Goal: Task Accomplishment & Management: Use online tool/utility

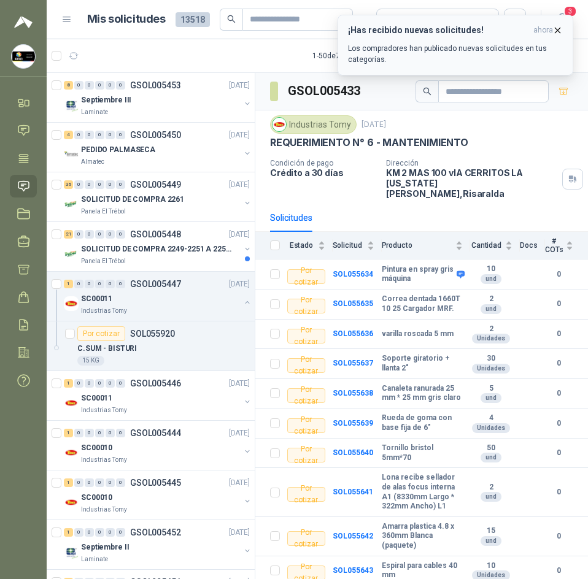
click at [556, 29] on icon "button" at bounding box center [557, 30] width 10 height 10
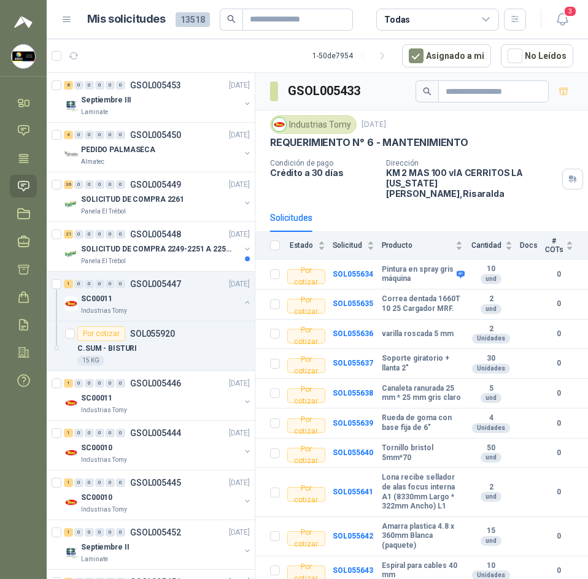
click at [557, 19] on icon "button" at bounding box center [561, 19] width 10 height 12
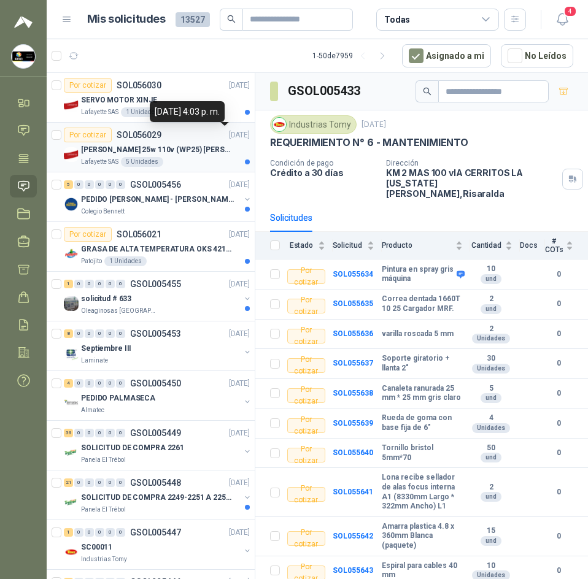
click at [203, 142] on div "[PERSON_NAME] 25w 110v (WP25) [PERSON_NAME]" at bounding box center [165, 149] width 169 height 15
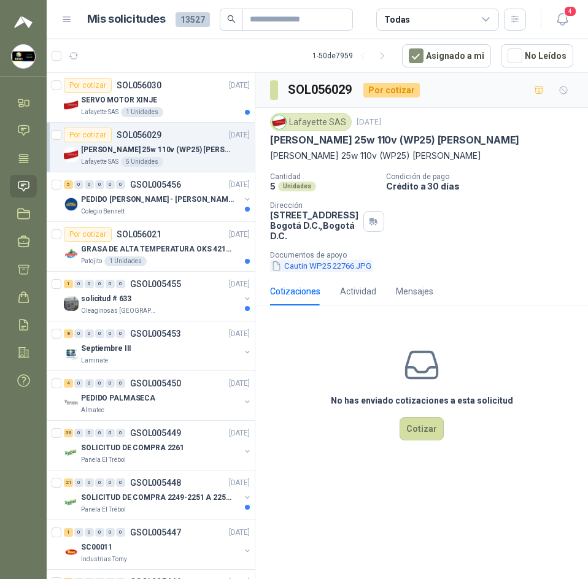
click at [332, 266] on button "Cautin WP25 22766.JPG" at bounding box center [321, 265] width 102 height 13
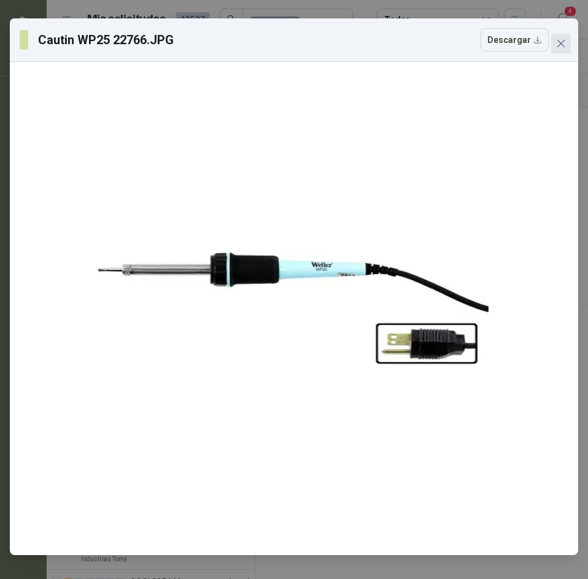
click at [554, 41] on span "Close" at bounding box center [561, 44] width 20 height 10
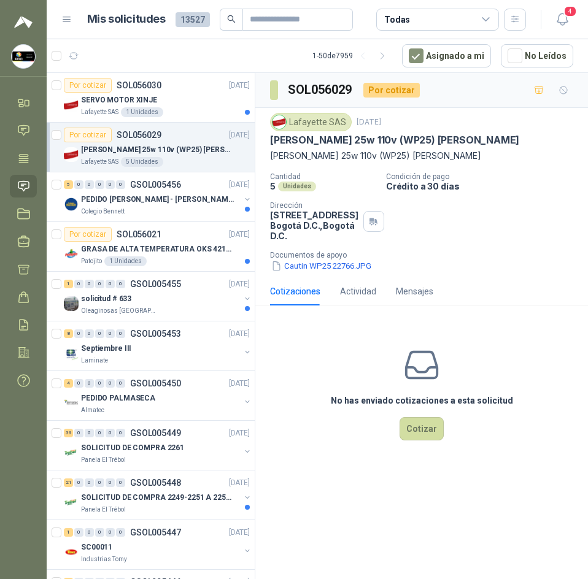
click at [342, 150] on p "[PERSON_NAME] 25w 110v (WP25) [PERSON_NAME]" at bounding box center [421, 155] width 303 height 13
click at [345, 144] on p "[PERSON_NAME] 25w 110v (WP25) [PERSON_NAME]" at bounding box center [394, 140] width 249 height 13
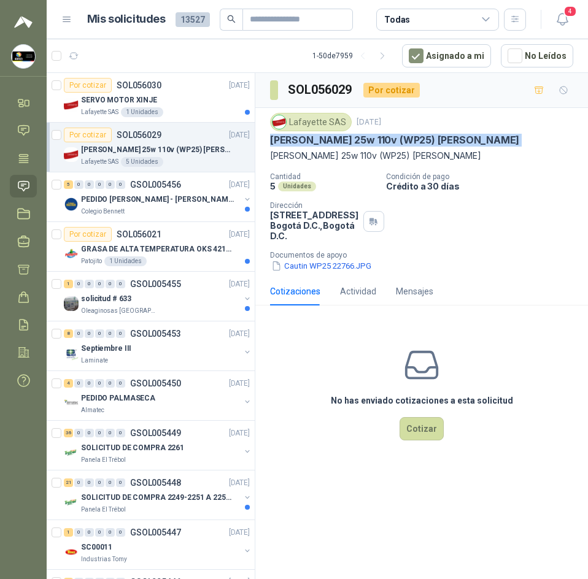
click at [345, 144] on p "[PERSON_NAME] 25w 110v (WP25) [PERSON_NAME]" at bounding box center [394, 140] width 249 height 13
copy p "Cautín 25w 110v (WP25) Weller"
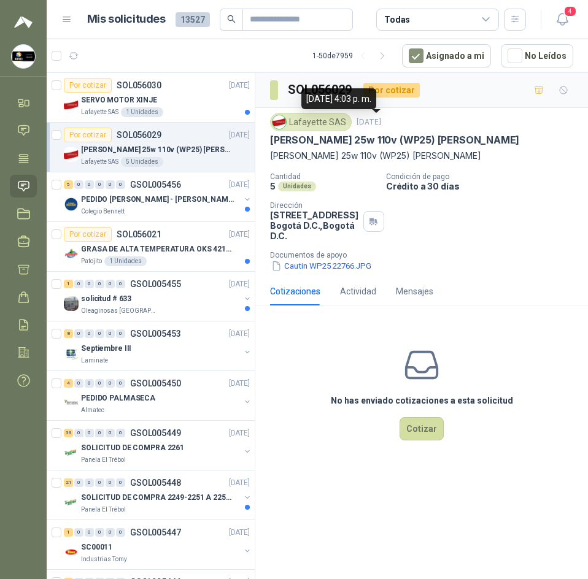
drag, startPoint x: 356, startPoint y: 126, endPoint x: 329, endPoint y: 132, distance: 27.1
click at [326, 128] on div "Lafayette SAS" at bounding box center [311, 122] width 82 height 18
click at [331, 135] on p "Cautín 25w 110v (WP25) Weller" at bounding box center [394, 140] width 249 height 13
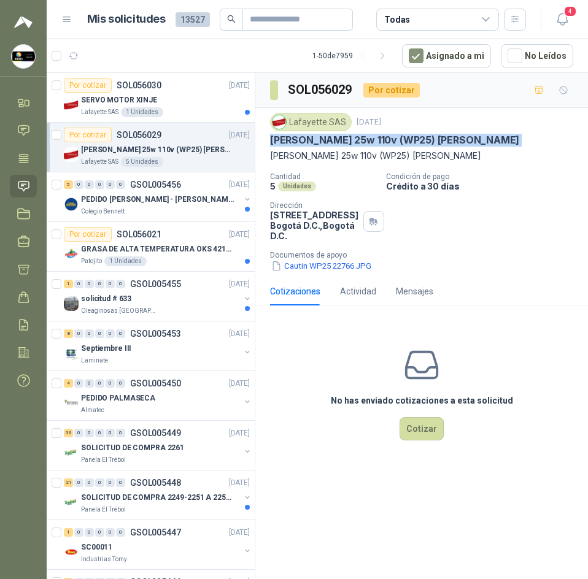
click at [331, 135] on p "Cautín 25w 110v (WP25) Weller" at bounding box center [394, 140] width 249 height 13
copy p "Cautín 25w 110v (WP25) Weller"
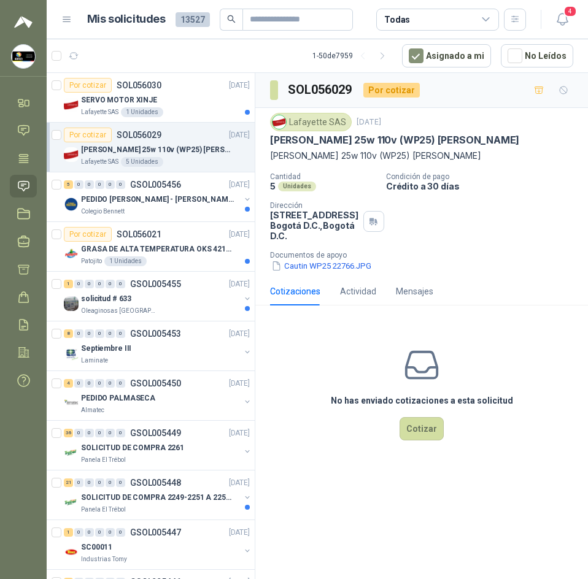
click at [310, 127] on div "Lafayette SAS" at bounding box center [311, 122] width 82 height 18
click at [310, 122] on div "Lafayette SAS" at bounding box center [311, 122] width 82 height 18
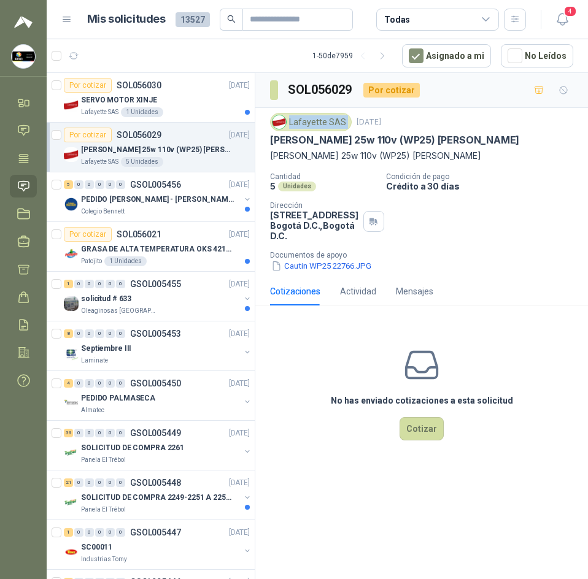
click at [310, 122] on div "Lafayette SAS" at bounding box center [311, 122] width 82 height 18
click at [311, 93] on h3 "SOL056029" at bounding box center [321, 89] width 66 height 19
copy h3 "SOL056029"
click at [565, 17] on span "4" at bounding box center [569, 12] width 13 height 12
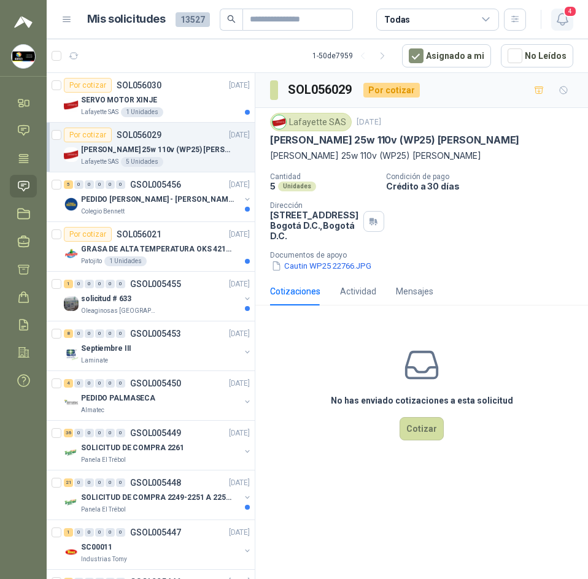
click at [561, 18] on icon "button" at bounding box center [561, 19] width 15 height 15
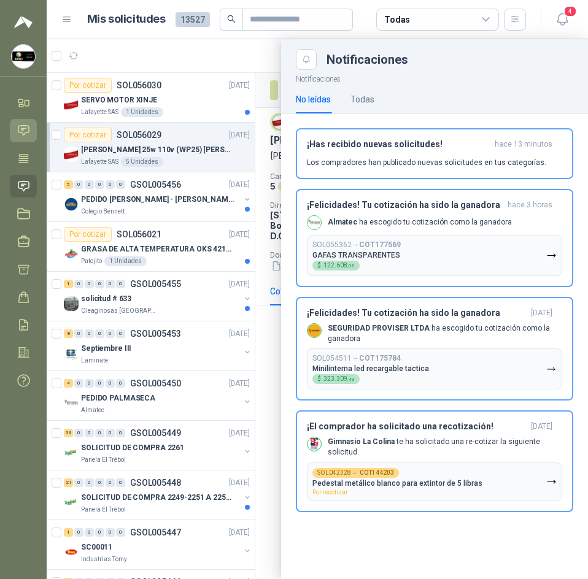
click at [19, 134] on icon at bounding box center [23, 130] width 13 height 13
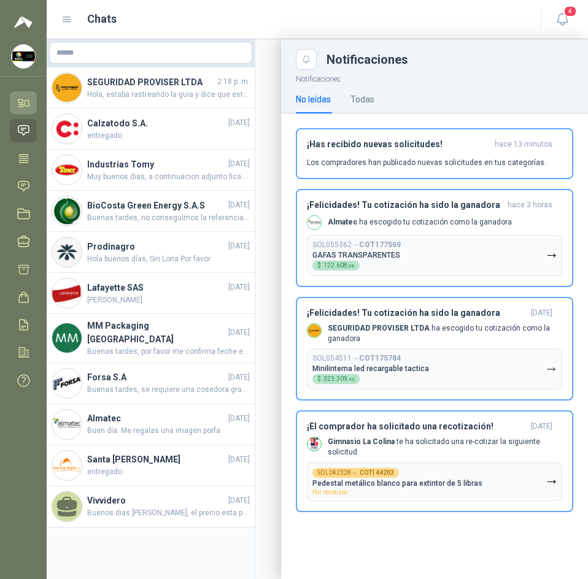
click at [13, 99] on link "Inicio" at bounding box center [23, 102] width 27 height 23
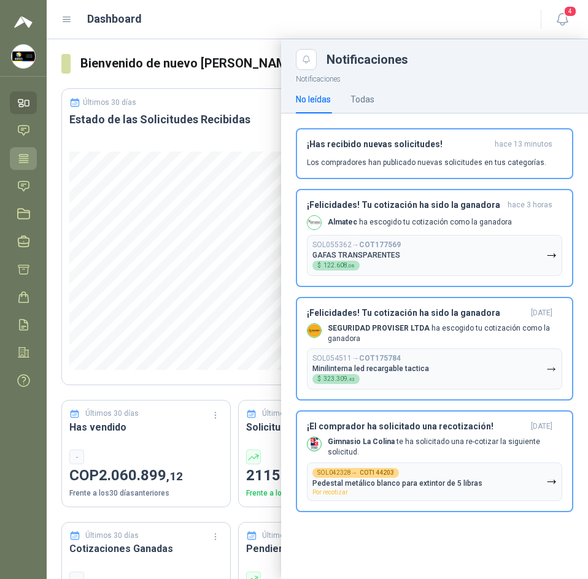
click at [25, 162] on icon at bounding box center [23, 158] width 9 height 8
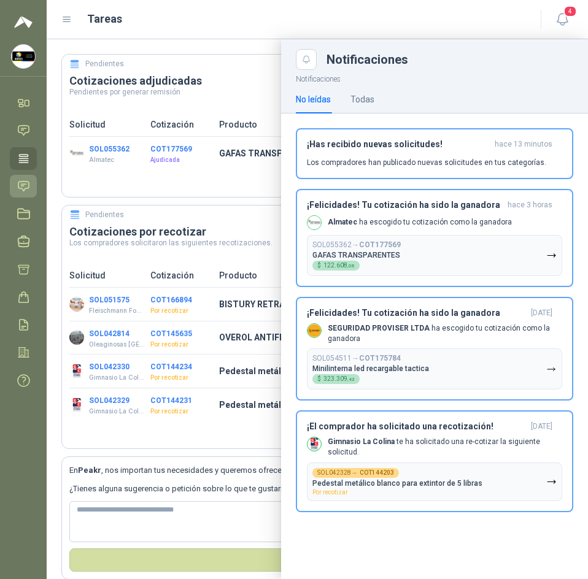
click at [17, 186] on link "Solicitudes" at bounding box center [23, 186] width 27 height 23
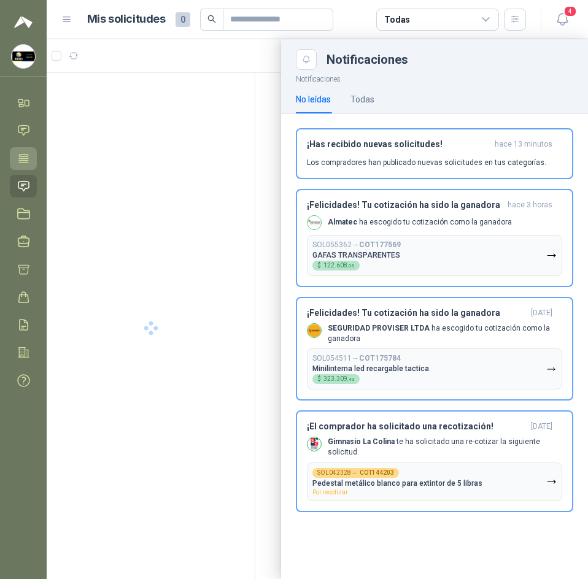
click at [17, 167] on link "Tareas" at bounding box center [23, 158] width 27 height 23
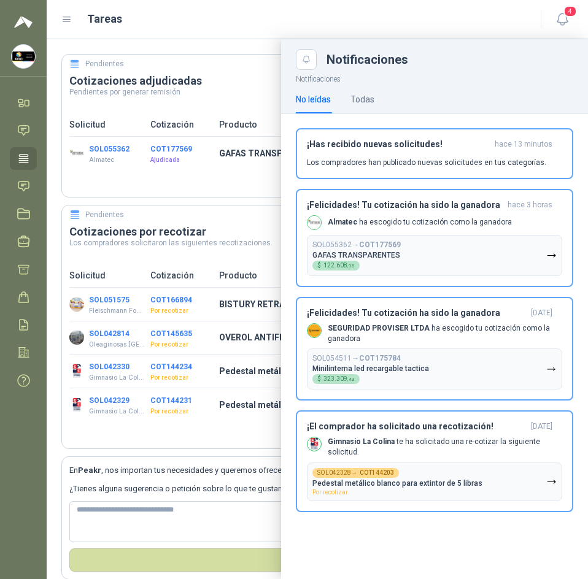
click at [459, 20] on div "Tareas" at bounding box center [293, 18] width 464 height 17
click at [366, 249] on div "SOL055362 → COT177569 GAFAS TRANSPARENTES $ 122.608 ,08" at bounding box center [356, 255] width 88 height 30
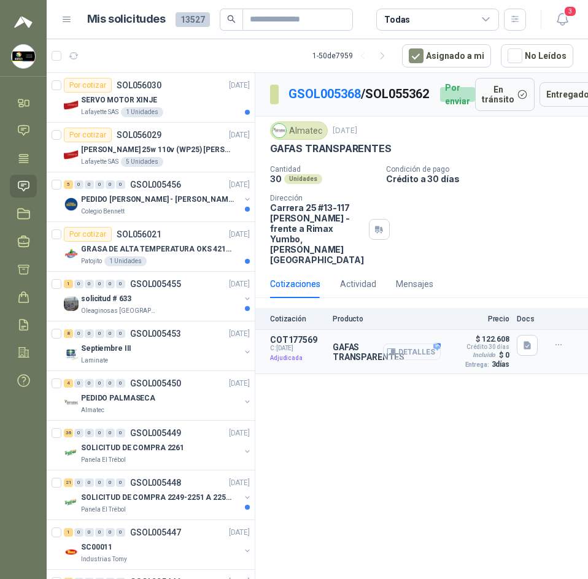
click at [432, 351] on button "Detalles" at bounding box center [412, 351] width 58 height 17
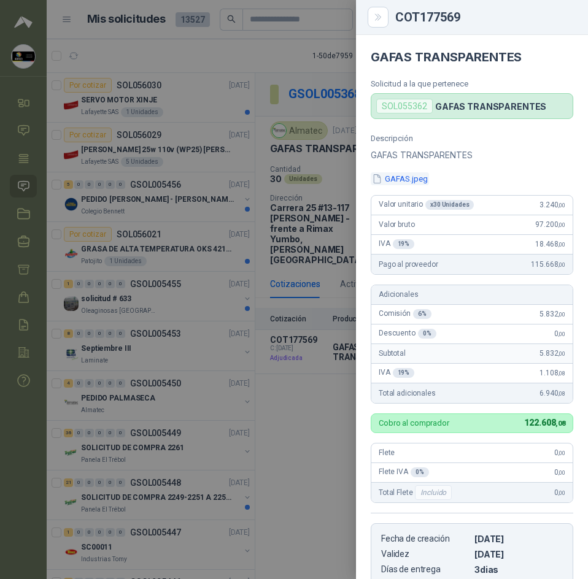
click at [393, 178] on button "GAFAS.jpeg" at bounding box center [399, 178] width 58 height 13
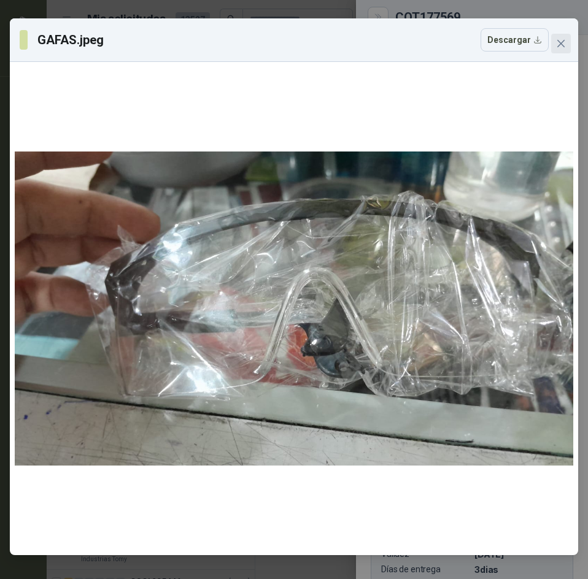
click at [555, 42] on span "Close" at bounding box center [561, 44] width 20 height 10
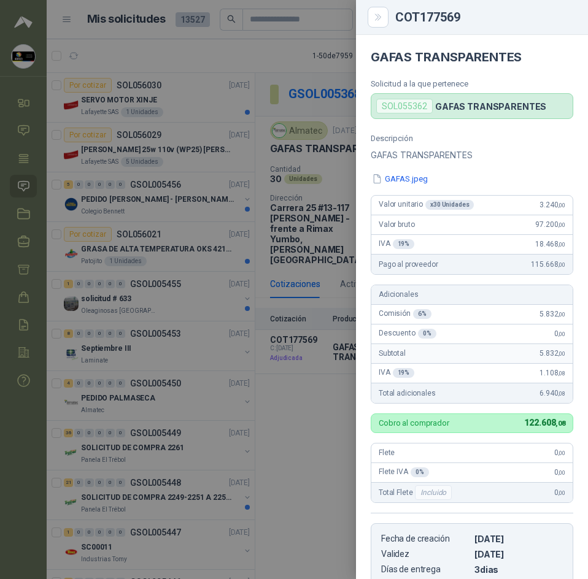
click at [314, 63] on div at bounding box center [294, 289] width 588 height 579
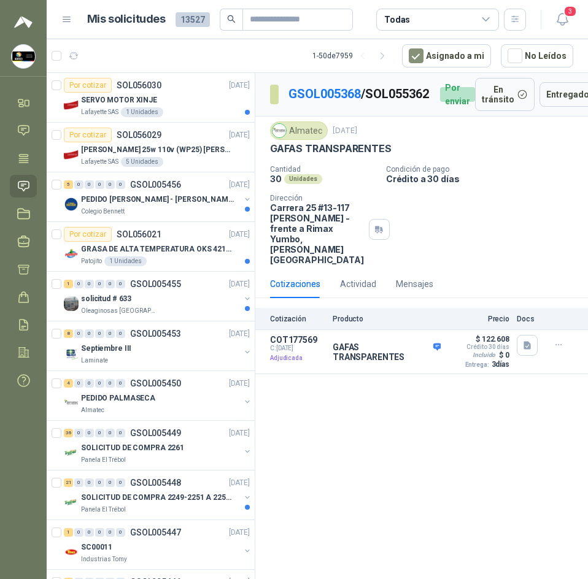
click at [553, 459] on div "GSOL005368 / SOL055362 Por enviar En tránsito Entregado Almatec 10 sept, 2025 G…" at bounding box center [421, 328] width 332 height 510
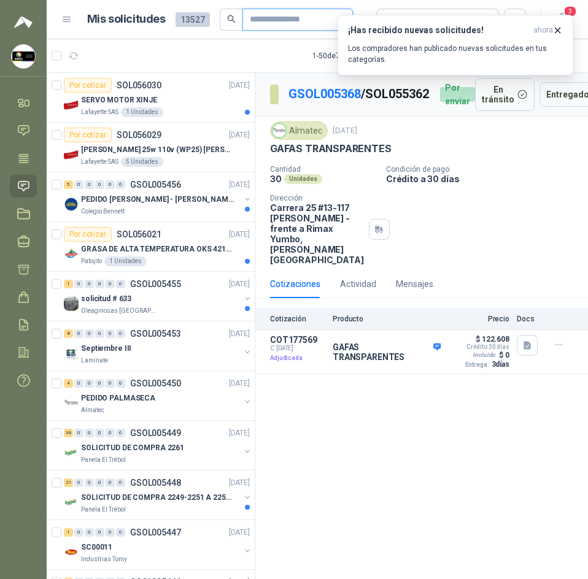
click at [256, 20] on input "text" at bounding box center [293, 19] width 86 height 21
paste input "*********"
type input "*********"
click at [556, 29] on icon "button" at bounding box center [557, 30] width 5 height 5
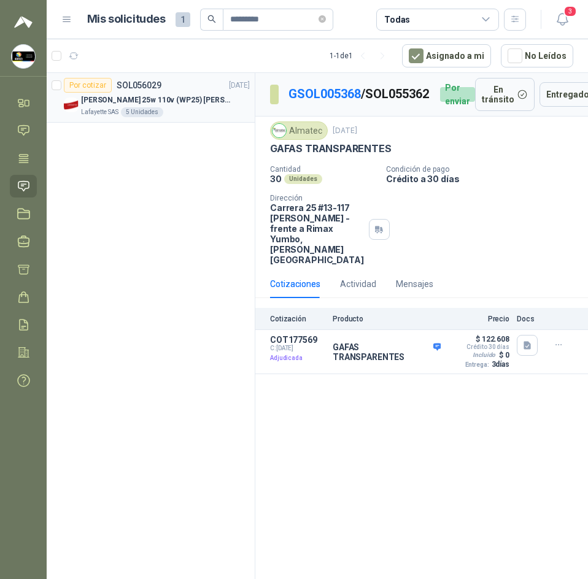
click at [181, 100] on p "Cautín 25w 110v (WP25) Weller" at bounding box center [157, 100] width 153 height 12
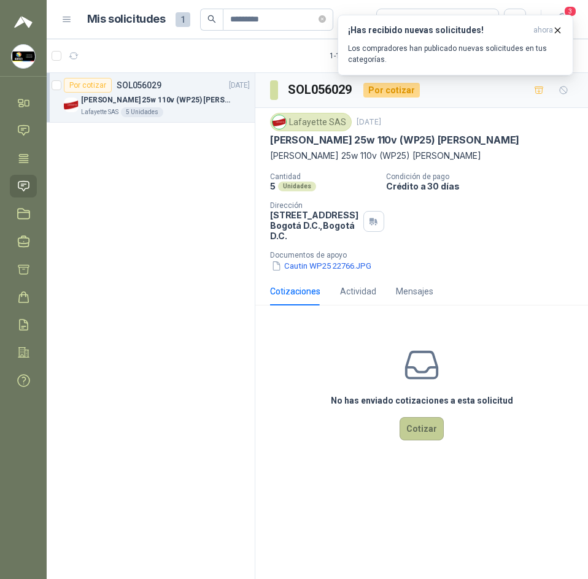
click at [415, 431] on button "Cotizar" at bounding box center [421, 428] width 44 height 23
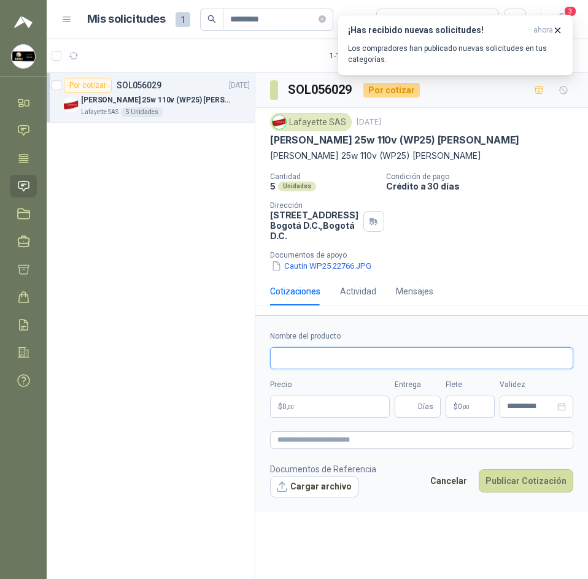
click at [370, 366] on input "Nombre del producto" at bounding box center [421, 358] width 303 height 22
paste input "**********"
type input "**********"
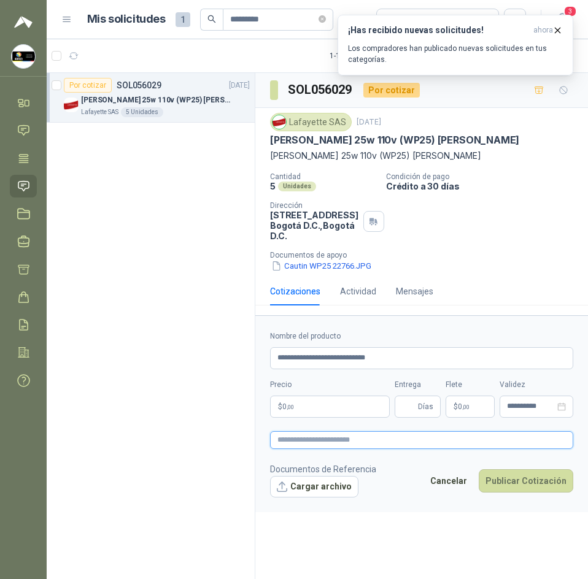
click at [308, 433] on textarea at bounding box center [421, 440] width 303 height 18
paste textarea "**********"
type textarea "**********"
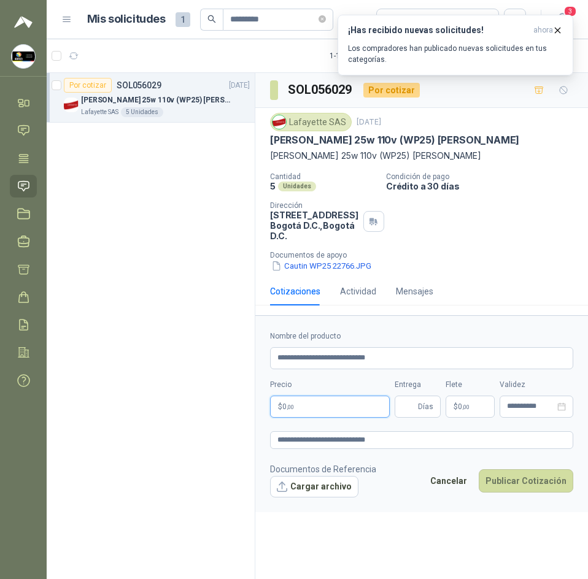
click at [338, 409] on body "**********" at bounding box center [294, 289] width 588 height 579
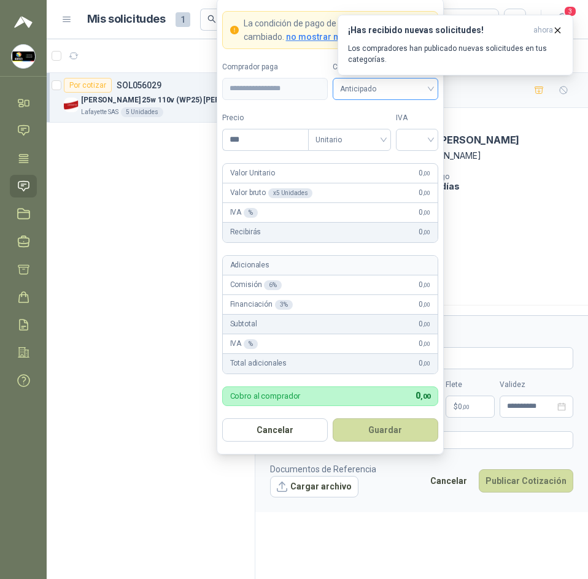
click at [391, 96] on span "Anticipado" at bounding box center [385, 89] width 91 height 18
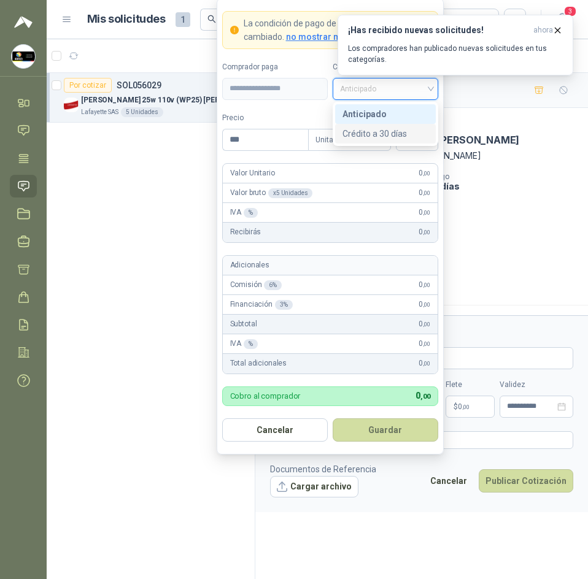
click at [390, 135] on div "Crédito a 30 días" at bounding box center [385, 133] width 86 height 13
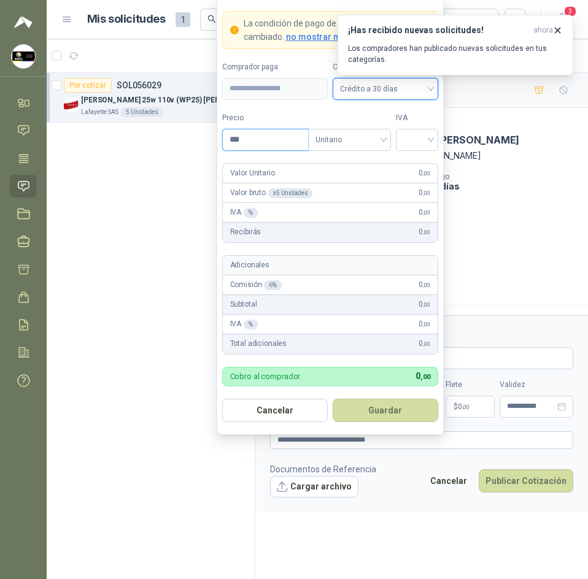
click at [263, 145] on input "***" at bounding box center [265, 139] width 85 height 21
click at [284, 142] on input "***" at bounding box center [265, 139] width 85 height 21
click at [349, 212] on div "IVA % 0 ,00" at bounding box center [330, 213] width 215 height 20
click at [396, 261] on div "Adicionales" at bounding box center [330, 266] width 215 height 20
click at [271, 139] on input "***" at bounding box center [265, 139] width 85 height 21
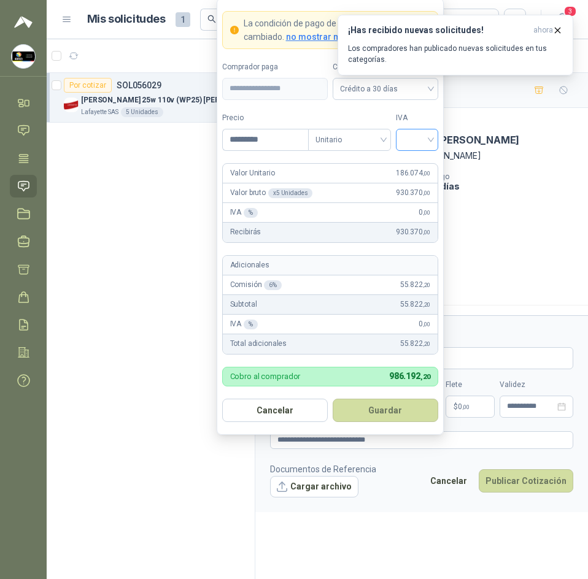
click at [427, 139] on input "search" at bounding box center [417, 138] width 28 height 18
click at [424, 164] on div "19%" at bounding box center [416, 164] width 23 height 13
click at [389, 402] on button "Guardar" at bounding box center [384, 410] width 105 height 23
click at [348, 399] on body "**********" at bounding box center [294, 289] width 588 height 579
drag, startPoint x: 246, startPoint y: 139, endPoint x: 262, endPoint y: 142, distance: 16.8
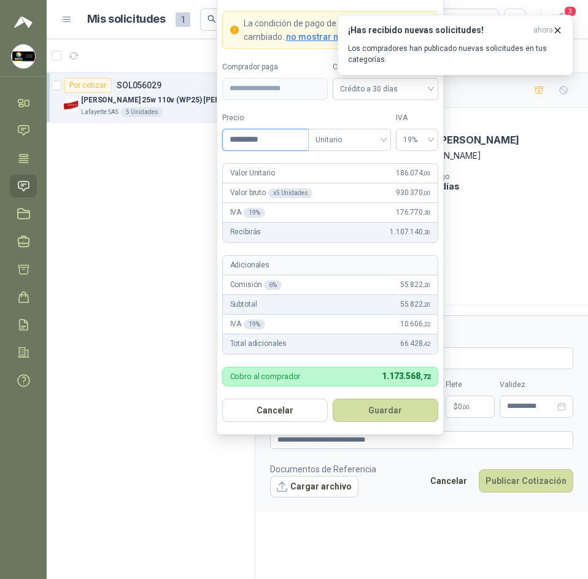
click at [246, 139] on input "*********" at bounding box center [265, 139] width 85 height 21
type input "*********"
click at [385, 407] on button "Guardar" at bounding box center [384, 410] width 105 height 23
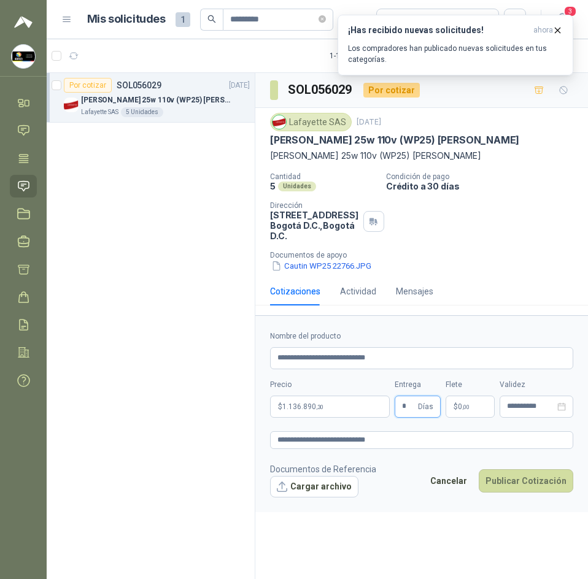
type input "*"
click at [476, 405] on p "$ 0 ,00" at bounding box center [469, 407] width 49 height 22
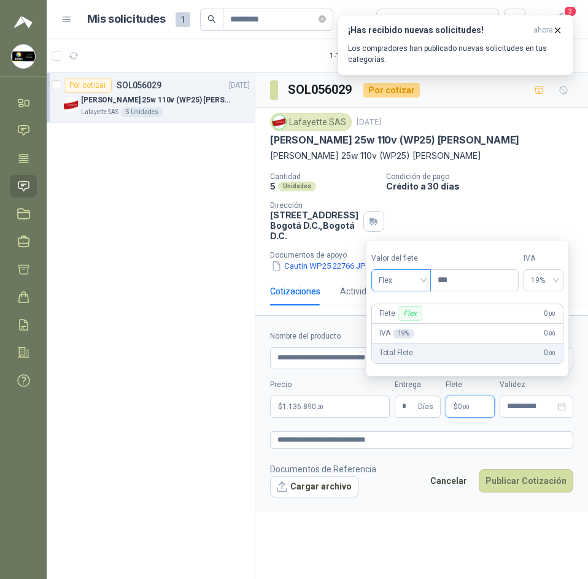
click at [401, 278] on span "Flex" at bounding box center [400, 280] width 45 height 18
click at [407, 321] on div "Incluido" at bounding box center [402, 325] width 42 height 13
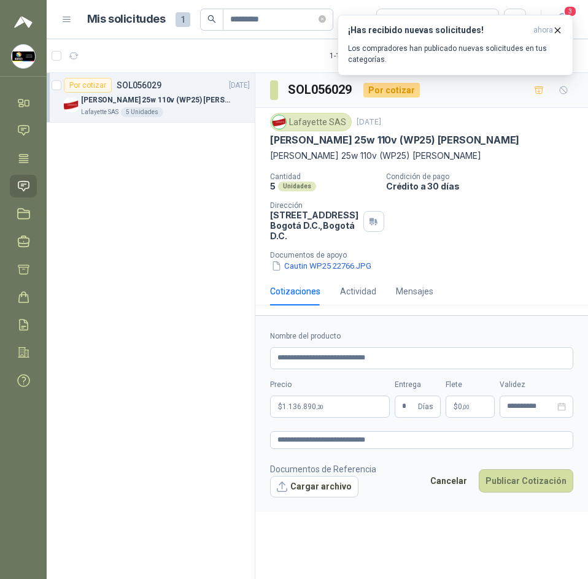
click at [430, 540] on div "**********" at bounding box center [421, 328] width 332 height 510
click at [306, 481] on button "Cargar archivo" at bounding box center [314, 487] width 88 height 22
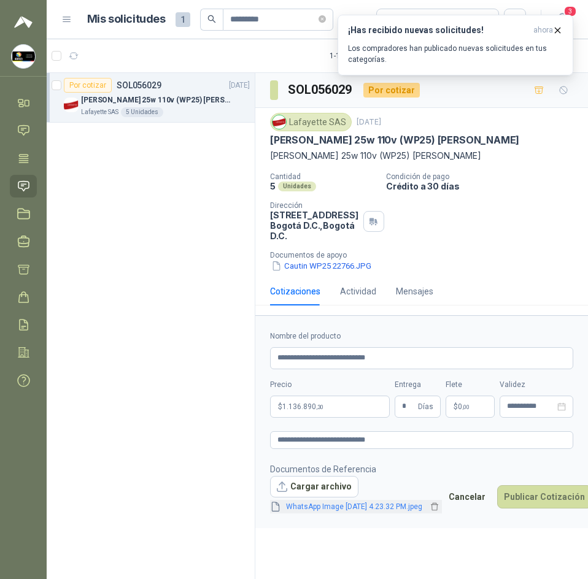
click at [363, 510] on span "WhatsApp Image 2025-09-15 at 4.23.32 PM.jpeg" at bounding box center [354, 507] width 146 height 12
click at [532, 496] on button "Publicar Cotización" at bounding box center [544, 496] width 94 height 23
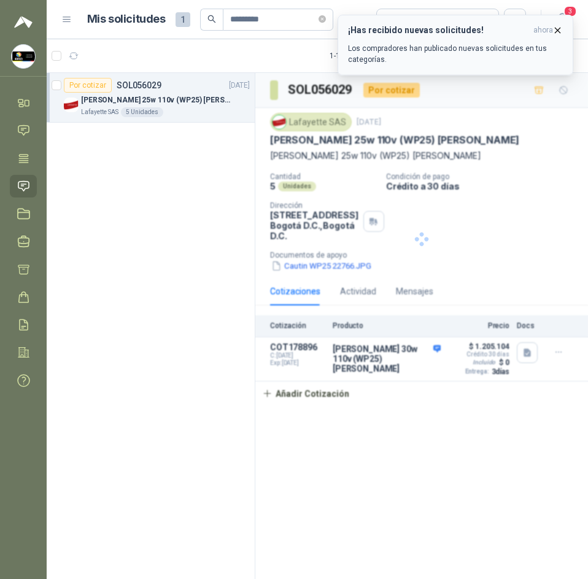
click at [556, 26] on icon "button" at bounding box center [557, 30] width 10 height 10
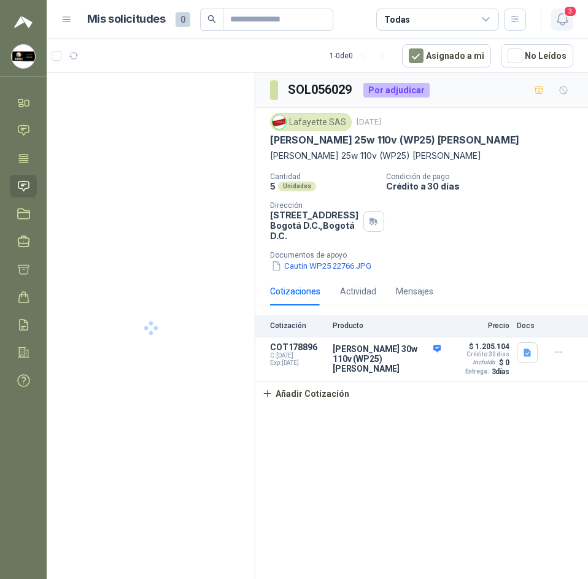
click at [567, 15] on span "3" at bounding box center [569, 12] width 13 height 12
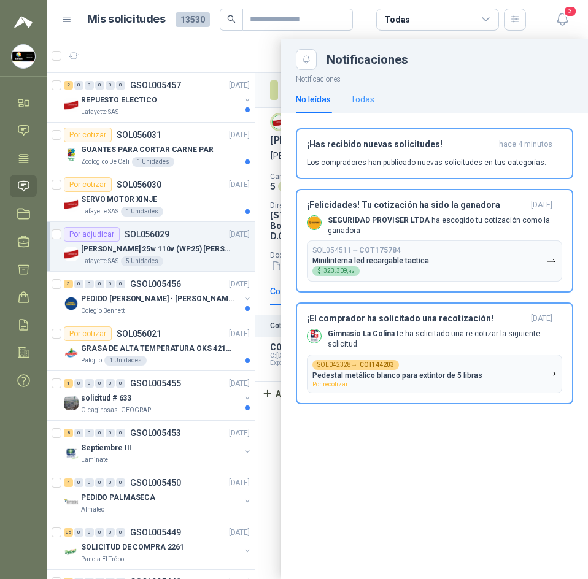
click at [369, 91] on div "Todas" at bounding box center [362, 99] width 24 height 28
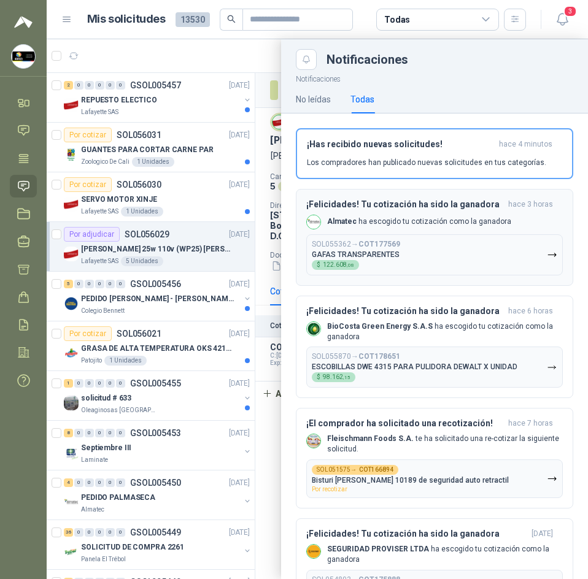
click at [388, 264] on div "SOL055362 → COT177569 GAFAS TRANSPARENTES $ 122.608 ,08" at bounding box center [356, 255] width 88 height 30
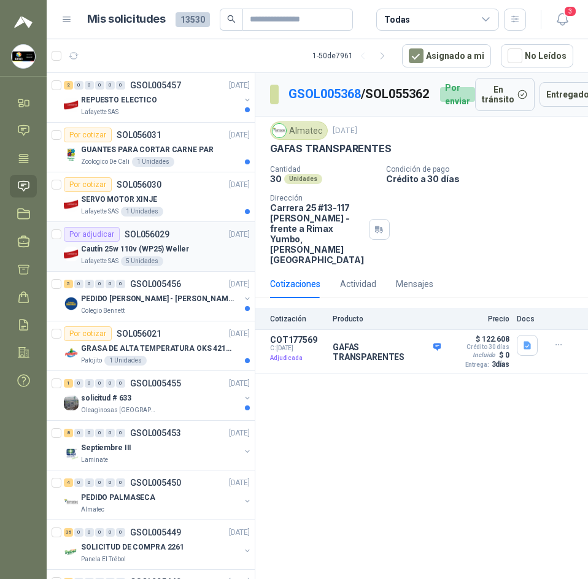
click at [178, 247] on p "Cautín 25w 110v (WP25) Weller" at bounding box center [135, 249] width 108 height 12
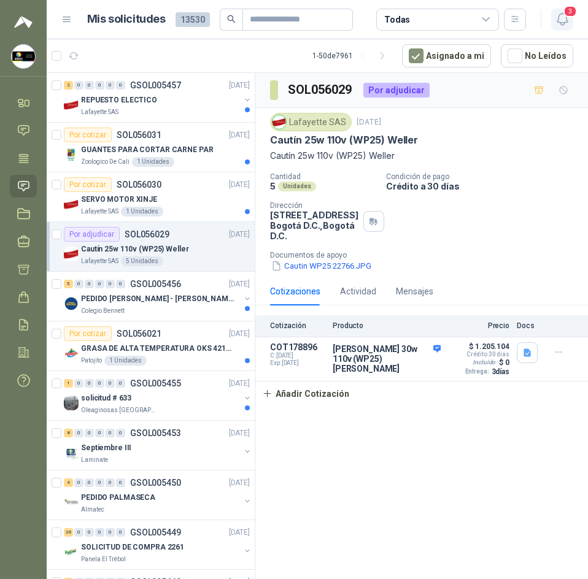
click at [556, 18] on icon "button" at bounding box center [561, 19] width 15 height 15
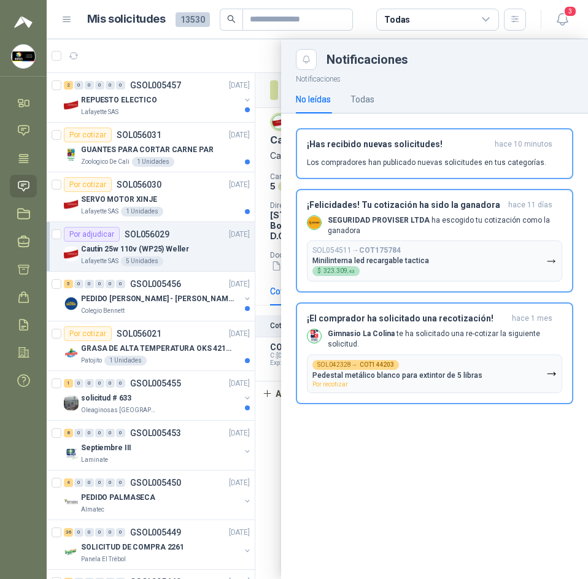
click at [348, 103] on div "No leídas Todas" at bounding box center [335, 99] width 78 height 28
click at [353, 99] on div "Todas" at bounding box center [362, 99] width 24 height 13
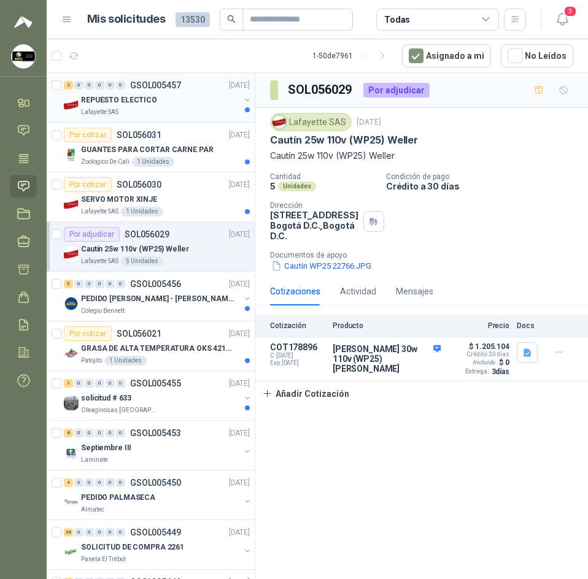
click at [192, 102] on div "REPUESTO ELECTICO" at bounding box center [160, 100] width 159 height 15
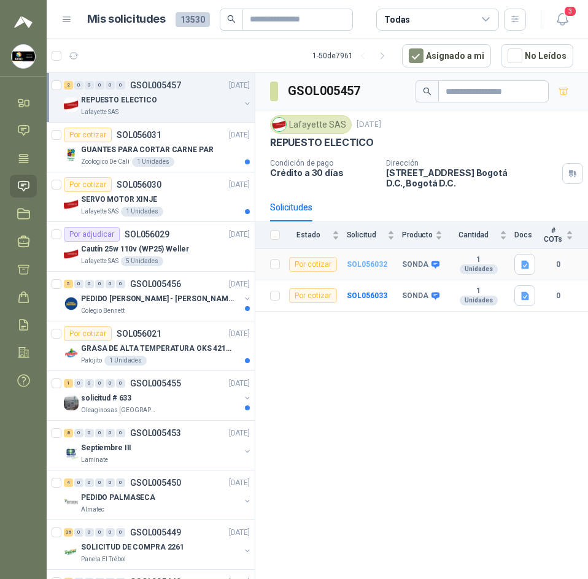
click at [368, 267] on b "SOL056032" at bounding box center [366, 264] width 40 height 9
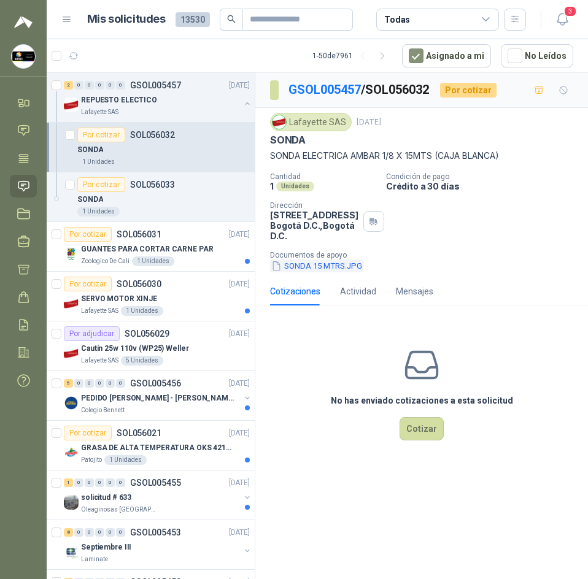
click at [337, 269] on button "SONDA 15 MTRS.JPG" at bounding box center [316, 265] width 93 height 13
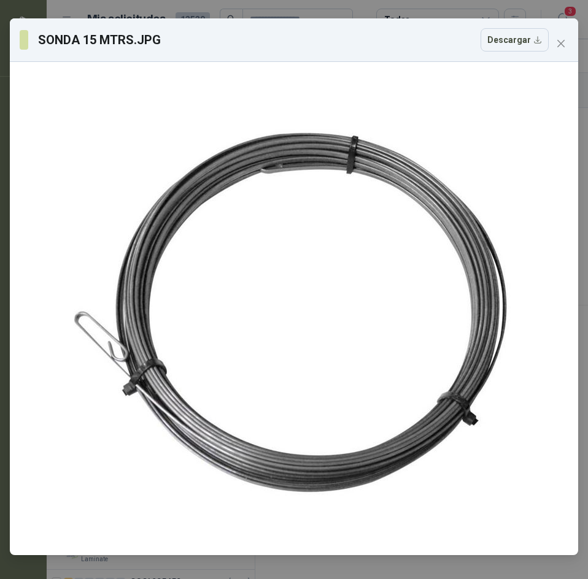
click at [561, 32] on div "SONDA 15 MTRS.JPG Descargar" at bounding box center [294, 39] width 548 height 23
click at [560, 36] on button "Close" at bounding box center [561, 44] width 20 height 20
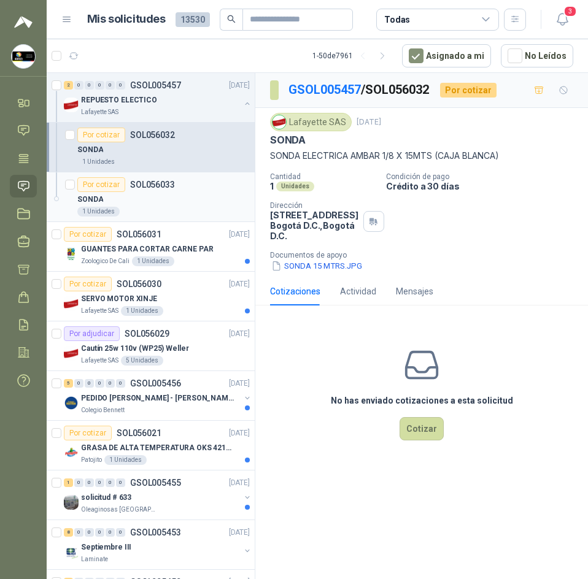
click at [183, 183] on div "Por cotizar SOL056033" at bounding box center [163, 184] width 172 height 15
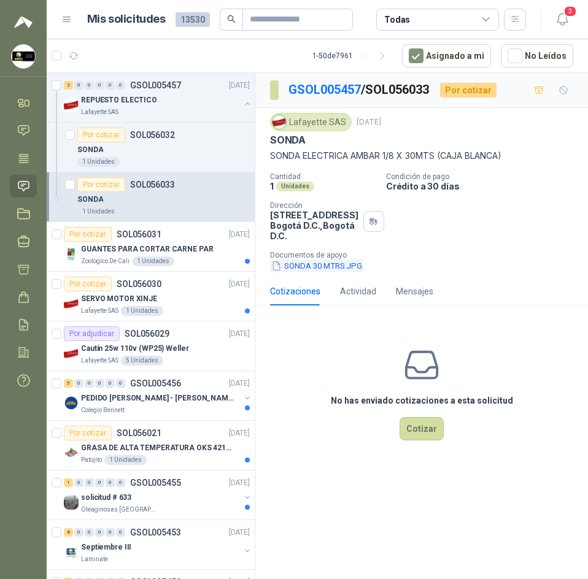
click at [317, 264] on button "SONDA 30 MTRS.JPG" at bounding box center [316, 265] width 93 height 13
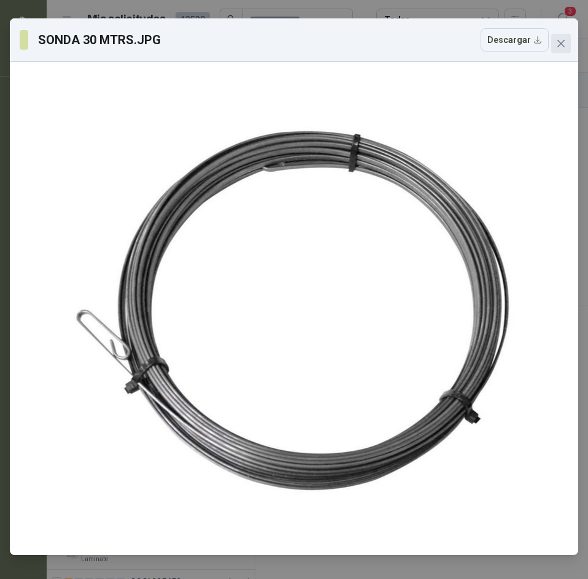
click at [562, 39] on icon "close" at bounding box center [561, 44] width 10 height 10
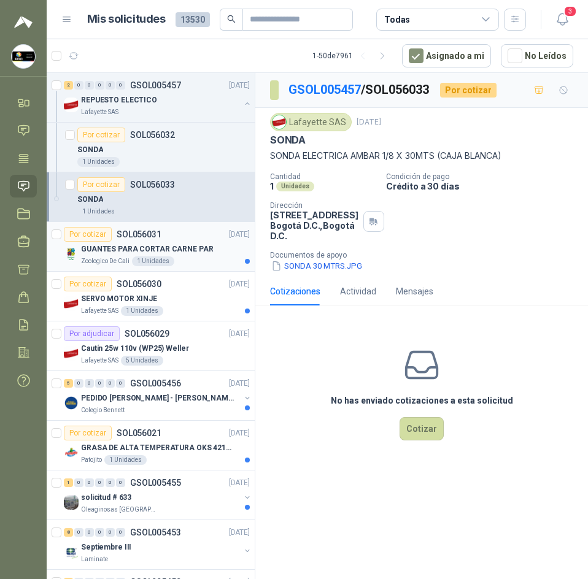
click at [180, 256] on div "Zoologico De Cali 1 Unidades" at bounding box center [165, 261] width 169 height 10
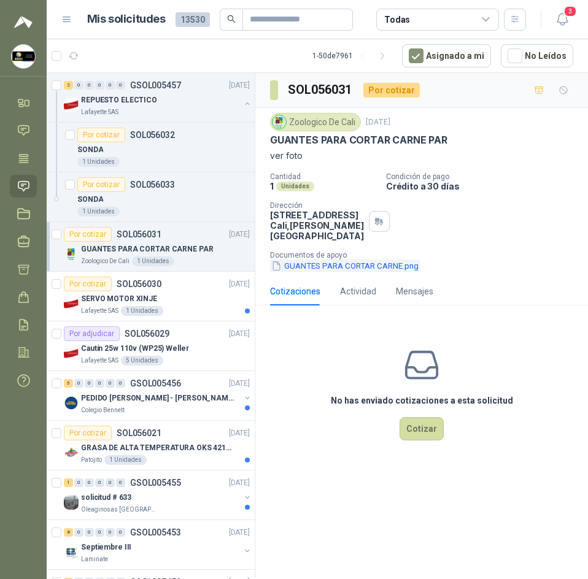
click at [397, 267] on button "GUANTES PARA CORTAR CARNE.png" at bounding box center [345, 265] width 150 height 13
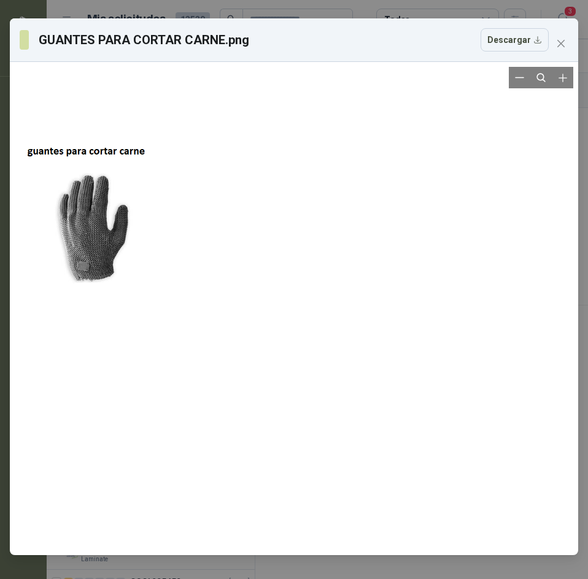
click at [50, 230] on div at bounding box center [294, 308] width 558 height 483
click at [543, 49] on button "Descargar" at bounding box center [514, 39] width 68 height 23
click at [568, 45] on span "Close" at bounding box center [561, 44] width 20 height 10
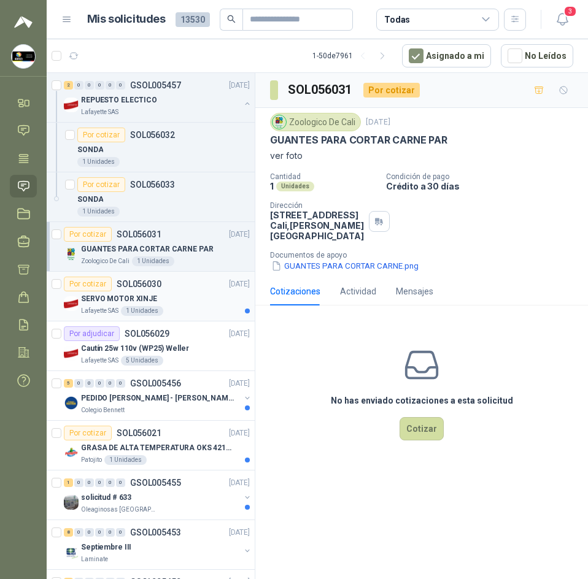
click at [160, 301] on div "SERVO MOTOR XINJE" at bounding box center [165, 298] width 169 height 15
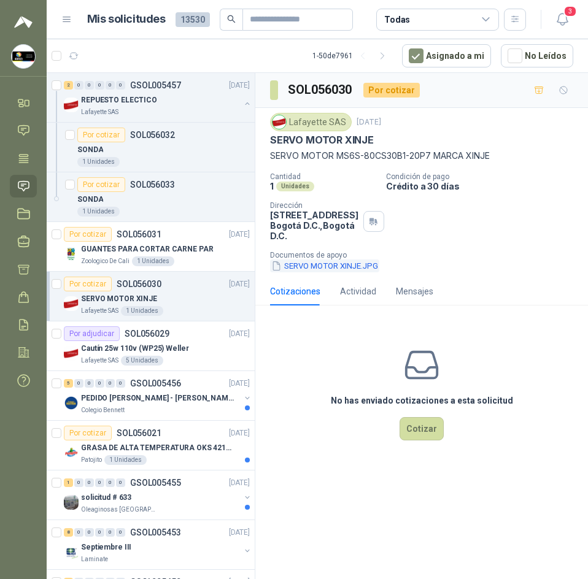
click at [331, 266] on button "SERVO MOTOR XINJE.JPG" at bounding box center [324, 265] width 109 height 13
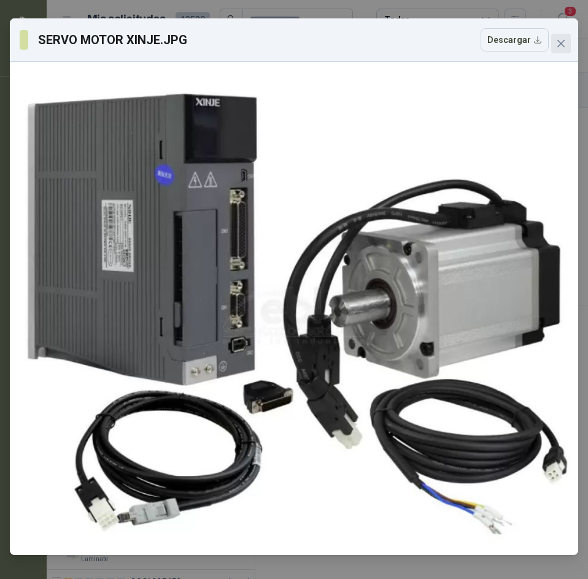
click at [560, 42] on icon "close" at bounding box center [560, 43] width 7 height 7
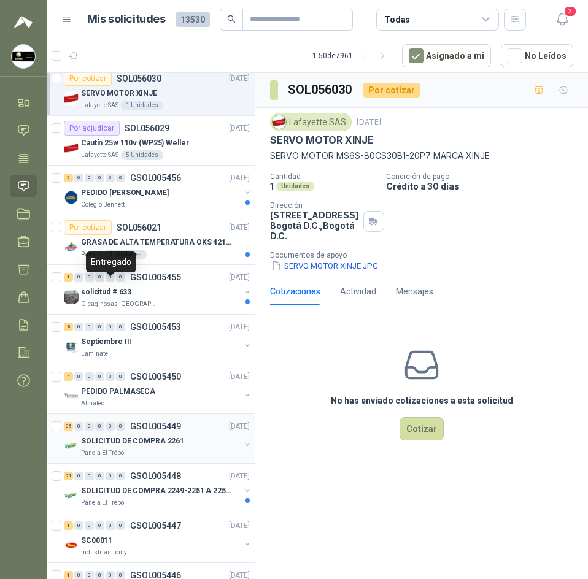
scroll to position [245, 0]
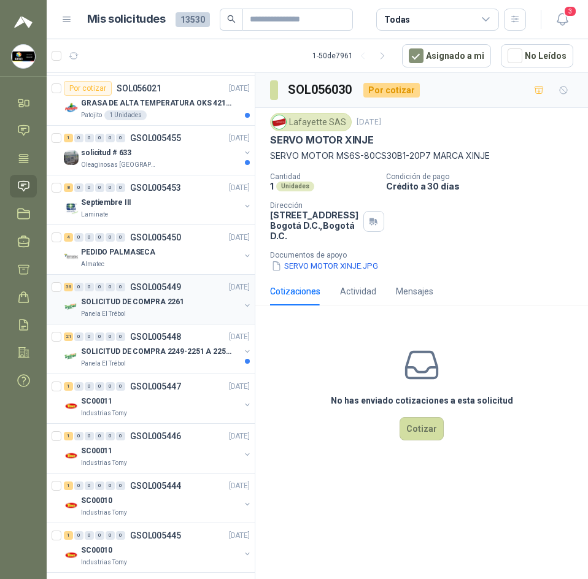
click at [166, 316] on div "Panela El Trébol" at bounding box center [160, 314] width 159 height 10
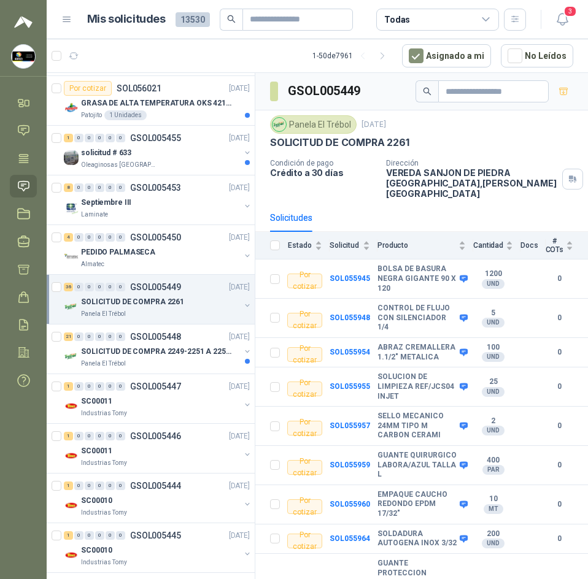
drag, startPoint x: 72, startPoint y: 51, endPoint x: 71, endPoint y: 44, distance: 6.8
click at [72, 51] on icon "button" at bounding box center [74, 56] width 10 height 10
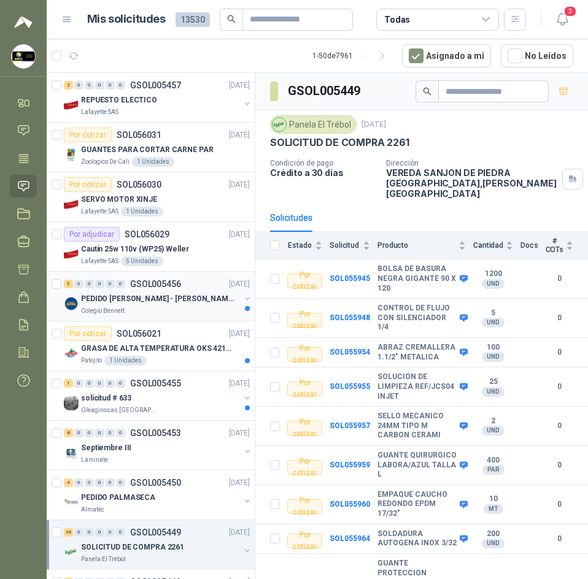
click at [144, 287] on p "GSOL005456" at bounding box center [155, 284] width 51 height 9
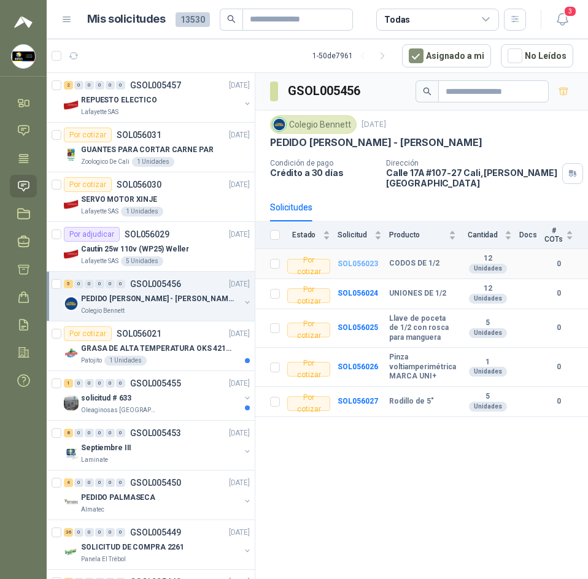
click at [363, 259] on b "SOL056023" at bounding box center [357, 263] width 40 height 9
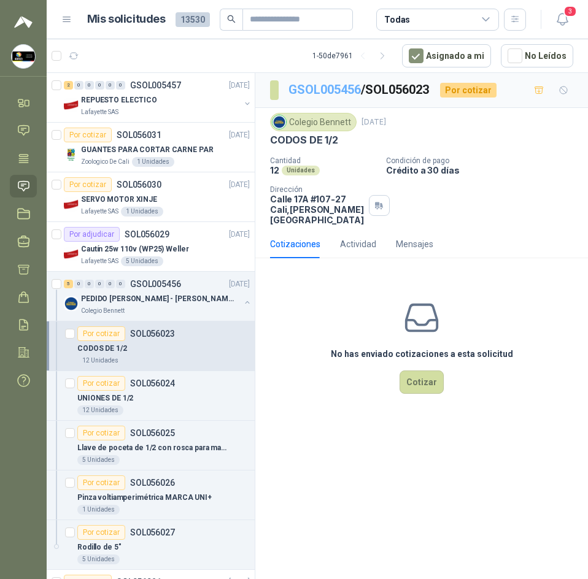
click at [303, 91] on link "GSOL005456" at bounding box center [324, 89] width 72 height 15
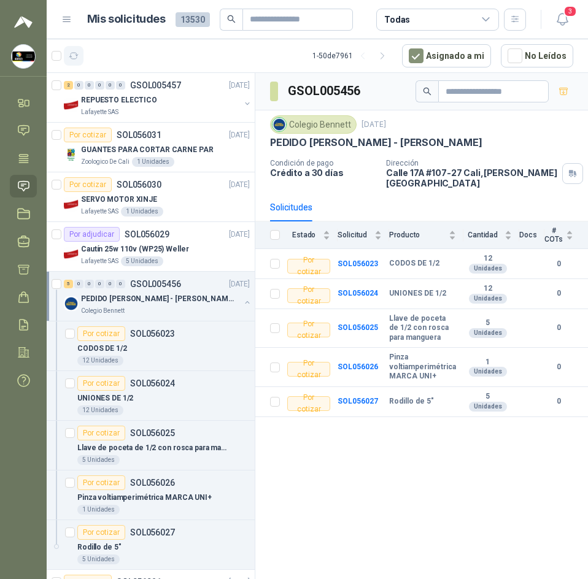
click at [74, 53] on icon "button" at bounding box center [74, 56] width 10 height 10
click at [67, 48] on button "button" at bounding box center [74, 56] width 20 height 20
click at [139, 98] on div at bounding box center [151, 328] width 209 height 510
click at [139, 98] on p "REPUESTO ELECTICO" at bounding box center [119, 100] width 76 height 12
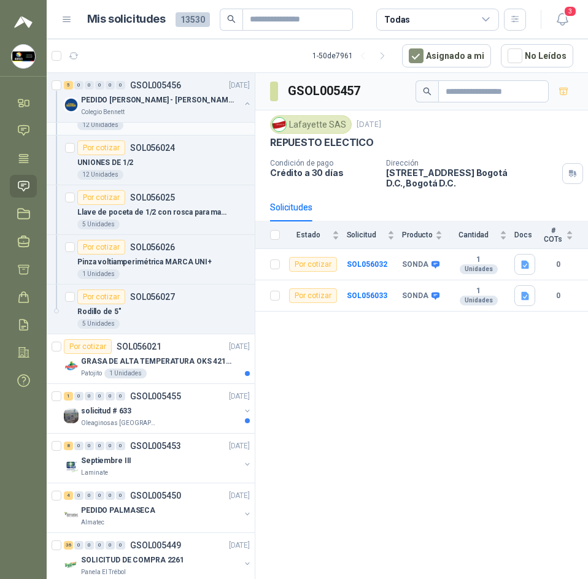
scroll to position [245, 0]
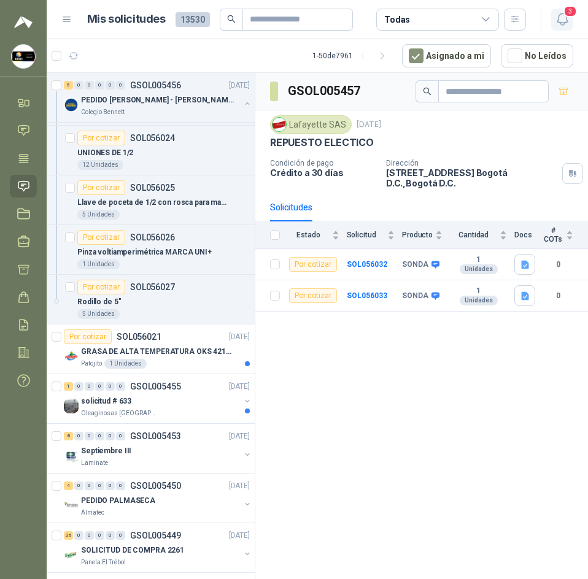
click at [556, 22] on icon "button" at bounding box center [561, 19] width 10 height 12
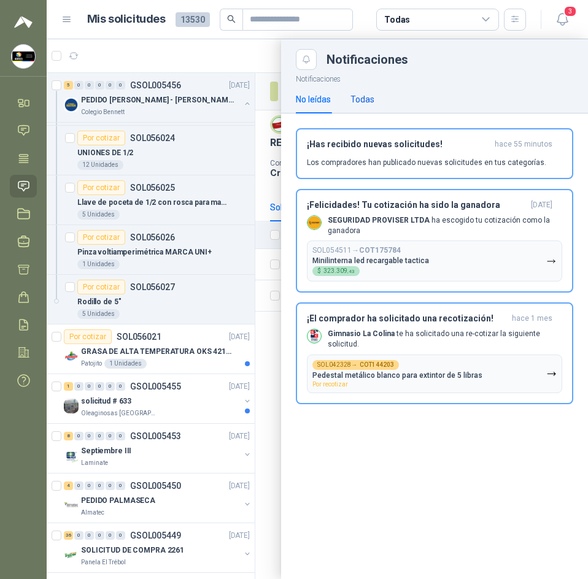
click at [369, 103] on div "Todas" at bounding box center [362, 99] width 24 height 13
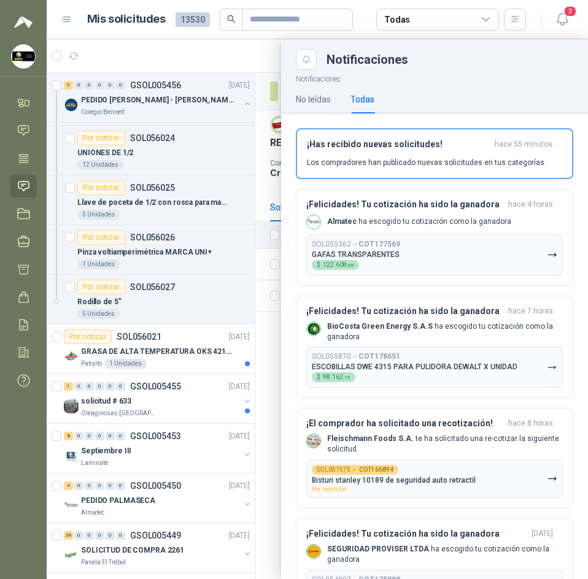
click at [262, 60] on div at bounding box center [317, 309] width 541 height 540
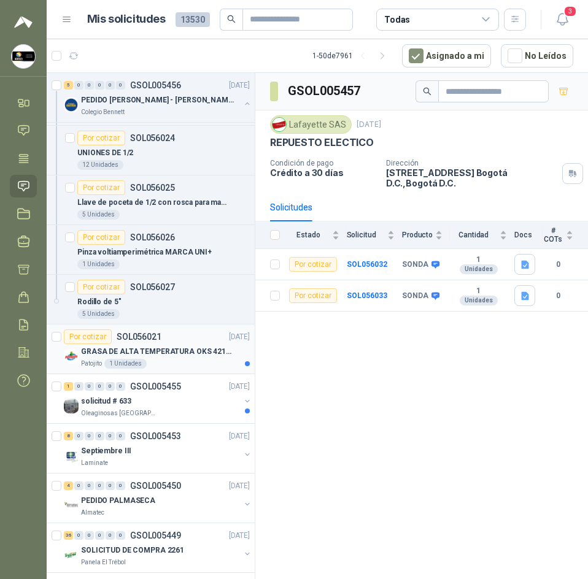
click at [148, 348] on p "GRASA DE ALTA TEMPERATURA OKS 4210 X 5 KG" at bounding box center [157, 352] width 153 height 12
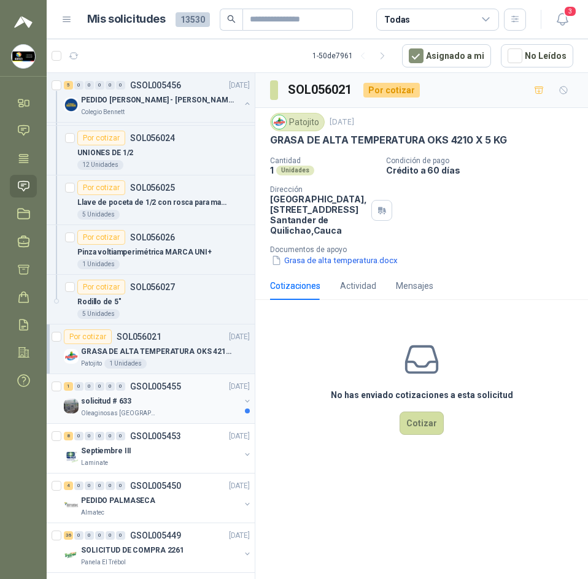
click at [179, 406] on div "solicitud # 633" at bounding box center [160, 401] width 159 height 15
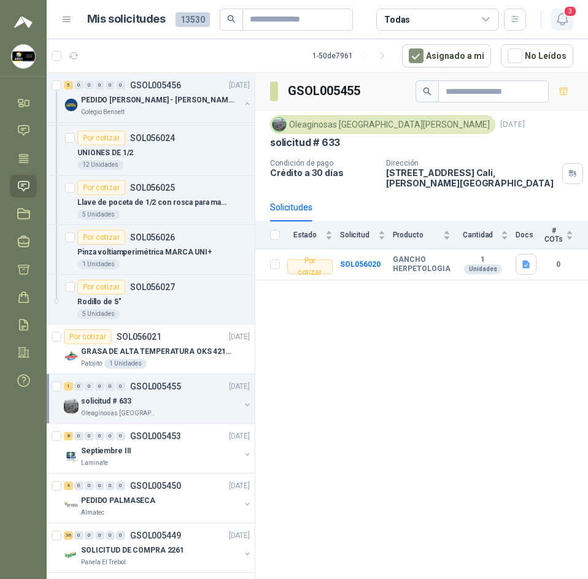
click at [559, 10] on button "3" at bounding box center [562, 20] width 22 height 22
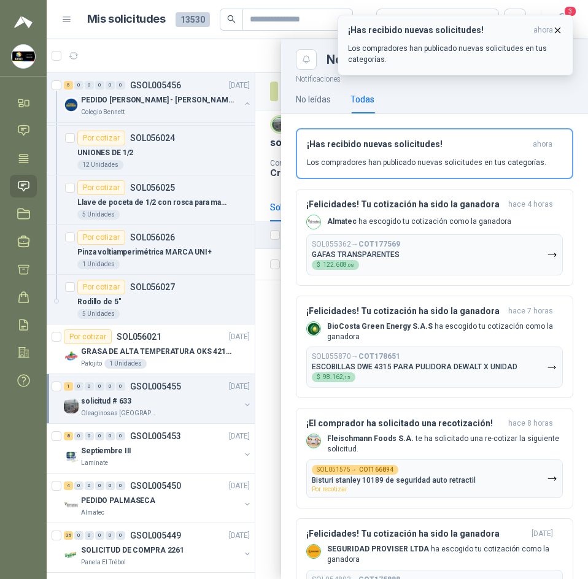
click at [560, 28] on icon "button" at bounding box center [557, 30] width 10 height 10
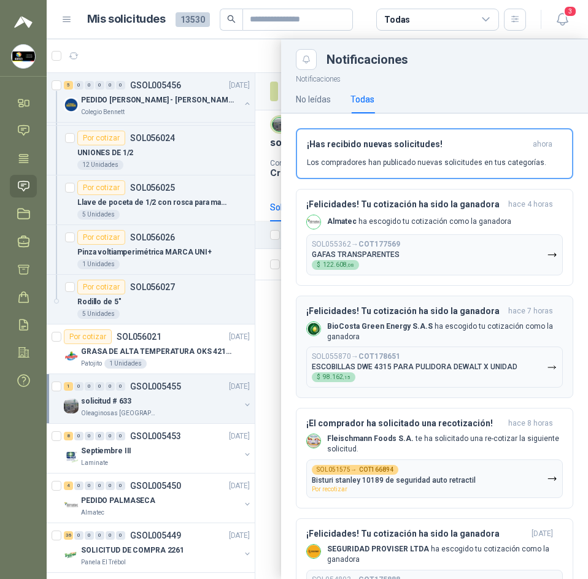
click at [399, 320] on div "¡Felicidades! Tu cotización ha sido la ganadora hace 7 horas BioCosta Green Ene…" at bounding box center [434, 347] width 256 height 82
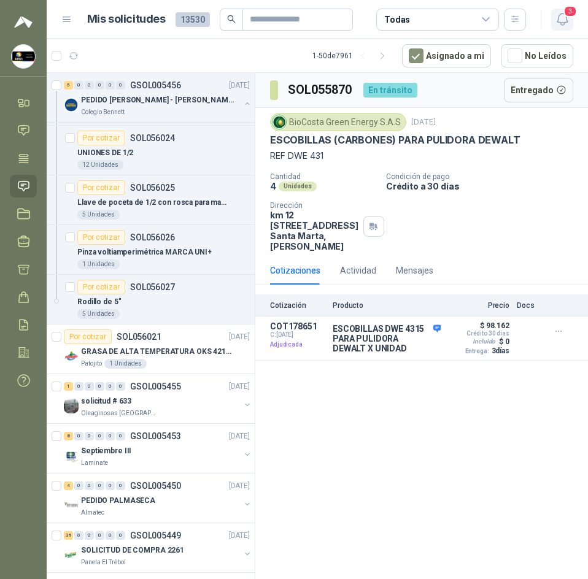
click at [562, 20] on icon "button" at bounding box center [561, 19] width 15 height 15
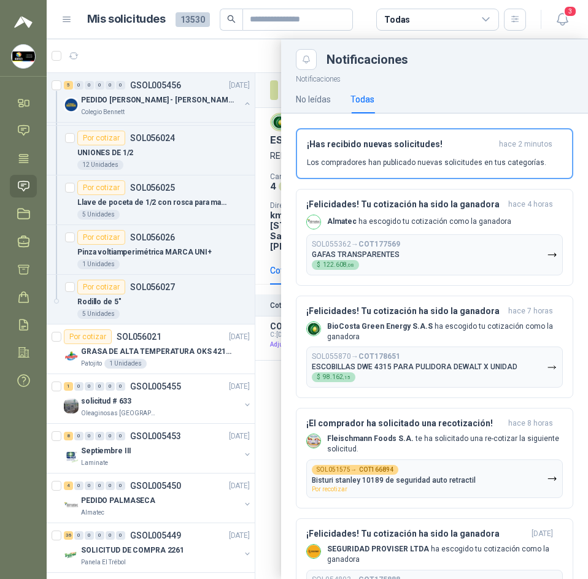
click at [237, 45] on div at bounding box center [317, 309] width 541 height 540
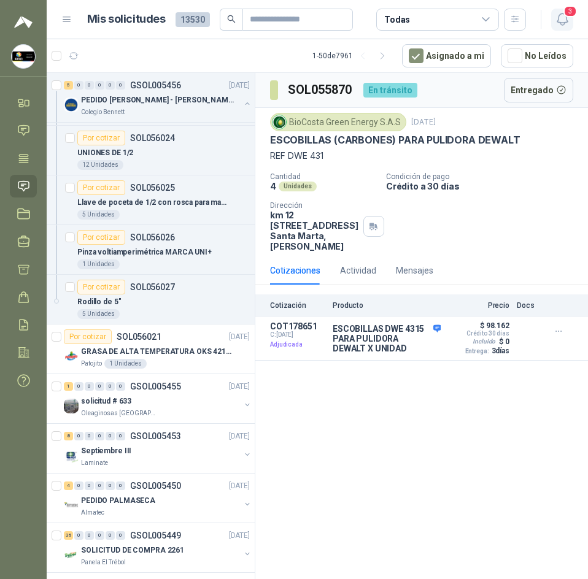
click at [555, 16] on icon "button" at bounding box center [561, 19] width 15 height 15
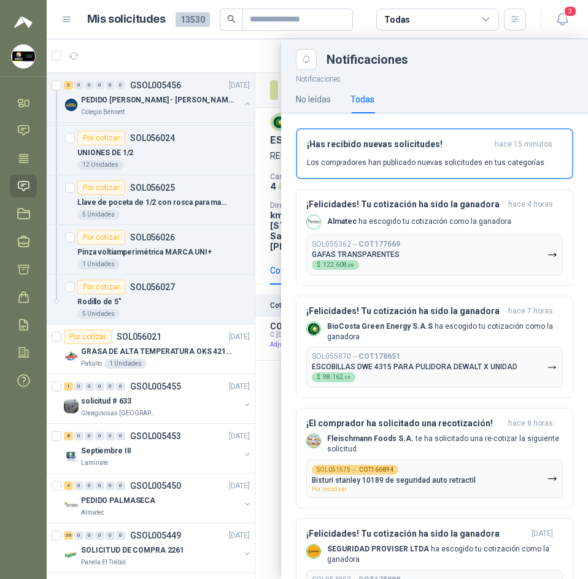
click at [228, 56] on div at bounding box center [317, 309] width 541 height 540
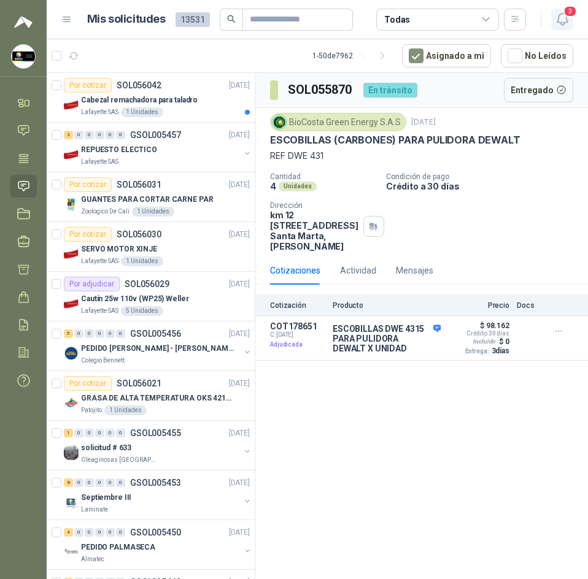
click at [571, 21] on button "3" at bounding box center [562, 20] width 22 height 22
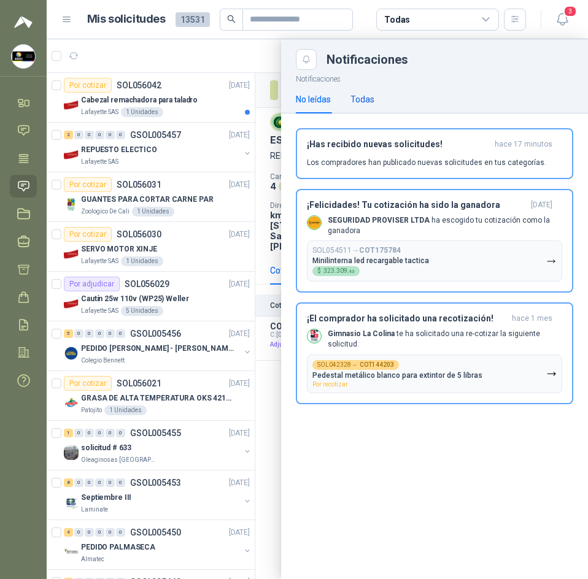
click at [356, 105] on div "Todas" at bounding box center [362, 99] width 24 height 13
